Goal: Task Accomplishment & Management: Manage account settings

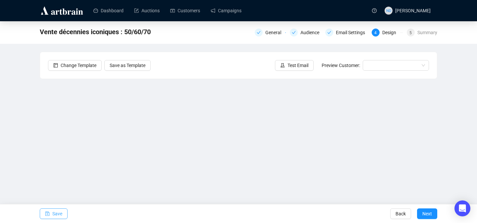
click at [61, 218] on span "Save" at bounding box center [57, 213] width 10 height 19
click at [54, 212] on span "Save" at bounding box center [57, 213] width 10 height 19
click at [55, 214] on span "Save" at bounding box center [57, 213] width 10 height 19
click at [50, 211] on button "Save" at bounding box center [54, 213] width 28 height 11
click at [60, 215] on span "Save" at bounding box center [57, 213] width 10 height 19
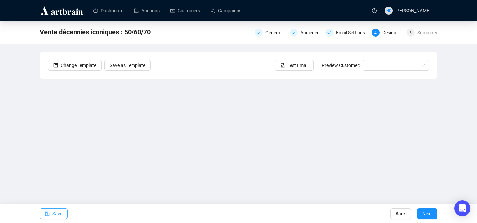
click at [55, 208] on span "Save" at bounding box center [57, 213] width 10 height 19
click at [58, 213] on span "Save" at bounding box center [57, 213] width 10 height 19
click at [53, 211] on span "Save" at bounding box center [57, 213] width 10 height 19
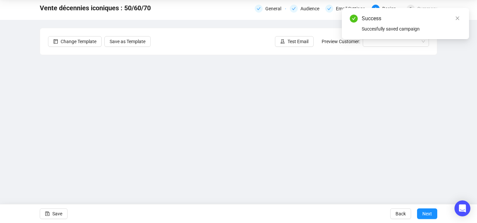
scroll to position [23, 0]
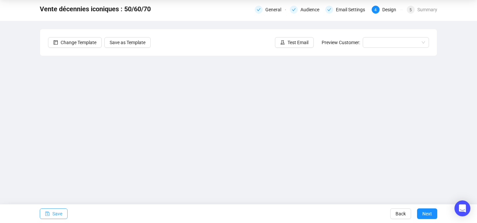
click at [54, 215] on span "Save" at bounding box center [57, 213] width 10 height 19
click at [342, 12] on div "Email Settings" at bounding box center [352, 10] width 33 height 8
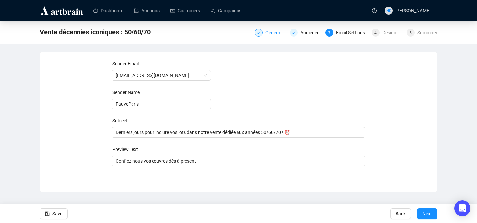
click at [265, 31] on div "General" at bounding box center [275, 33] width 20 height 8
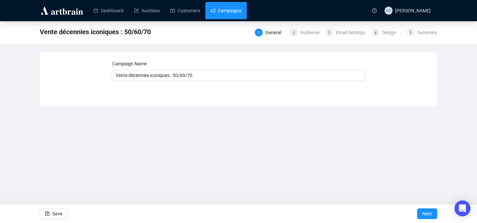
click at [215, 9] on link "Campaigns" at bounding box center [226, 10] width 31 height 17
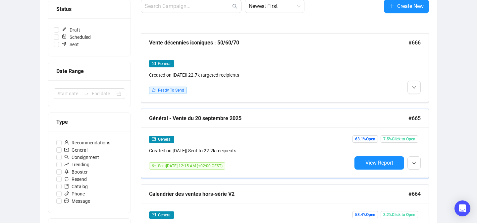
scroll to position [89, 0]
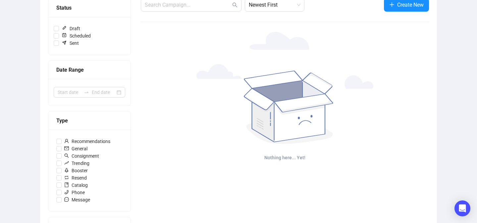
click at [190, 50] on div at bounding box center [285, 88] width 288 height 112
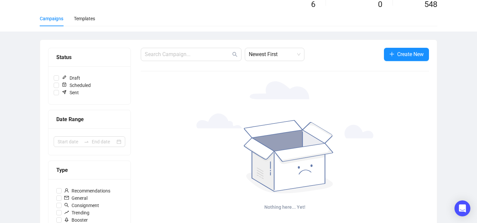
scroll to position [0, 0]
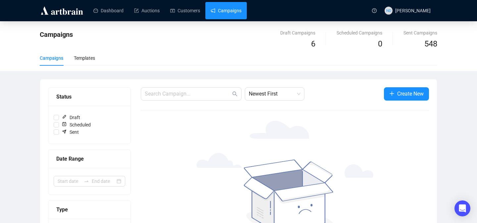
click at [229, 10] on link "Campaigns" at bounding box center [226, 10] width 31 height 17
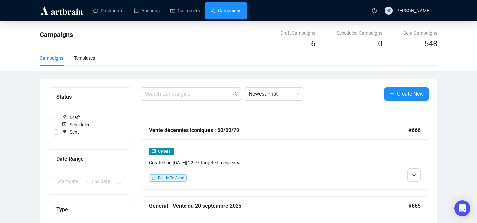
click at [417, 187] on div "General Created on Sep 23, 2025 | 22.7k targeted recipients Ready To Send" at bounding box center [285, 164] width 288 height 50
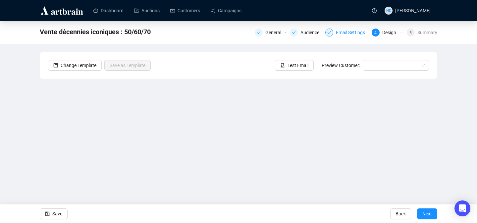
click at [338, 31] on div "Email Settings" at bounding box center [352, 33] width 33 height 8
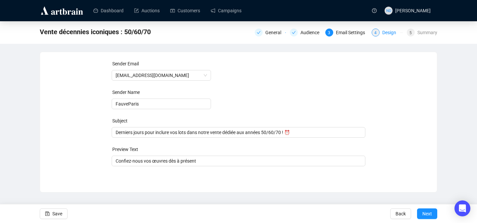
click at [390, 33] on div "Design" at bounding box center [391, 33] width 18 height 8
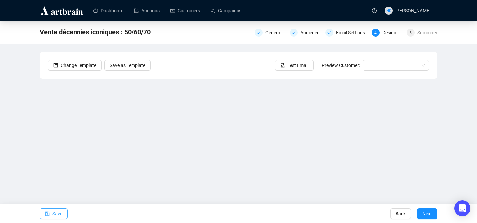
click at [52, 211] on span "Save" at bounding box center [57, 213] width 10 height 19
click at [419, 31] on div "Summary" at bounding box center [428, 33] width 20 height 8
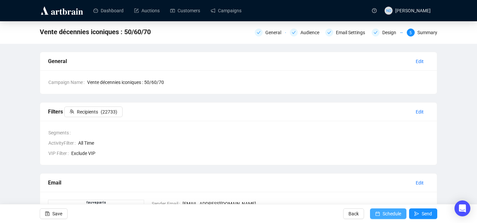
click at [384, 210] on span "Schedule" at bounding box center [392, 213] width 19 height 19
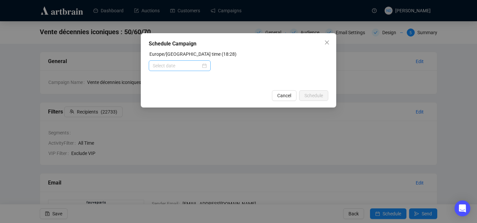
click at [204, 63] on div at bounding box center [180, 65] width 54 height 7
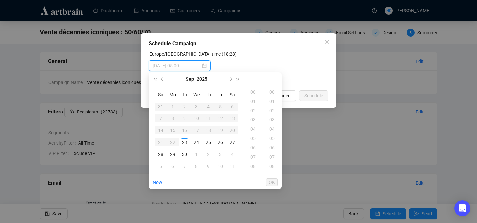
type input "2025-09-23 06:00"
click at [253, 125] on div "19" at bounding box center [254, 126] width 16 height 9
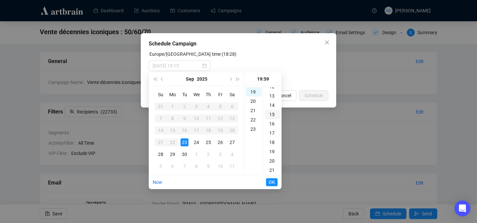
click at [272, 115] on div "15" at bounding box center [273, 114] width 16 height 9
type input "2025-09-23 19:15"
click at [270, 183] on span "OK" at bounding box center [272, 182] width 6 height 13
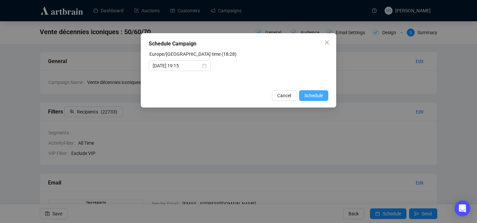
click at [310, 96] on span "Schedule" at bounding box center [314, 95] width 19 height 7
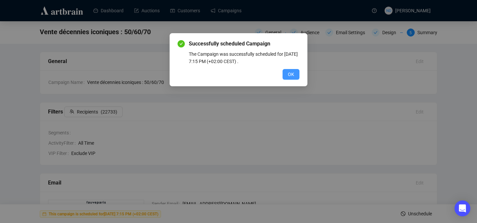
click at [288, 74] on span "OK" at bounding box center [291, 74] width 6 height 7
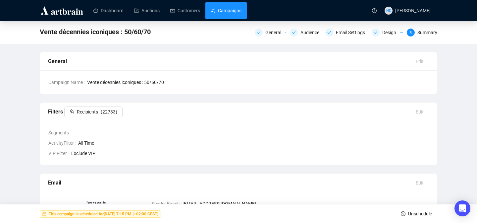
click at [233, 11] on link "Campaigns" at bounding box center [226, 10] width 31 height 17
